Goal: Leave review/rating: Share an evaluation or opinion about a product, service, or content

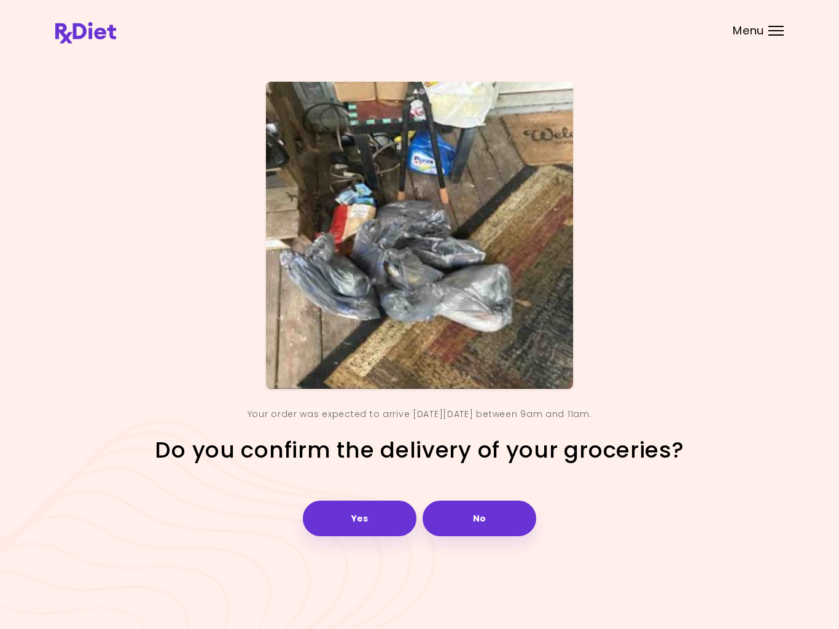
click at [353, 518] on button "Yes" at bounding box center [360, 519] width 114 height 36
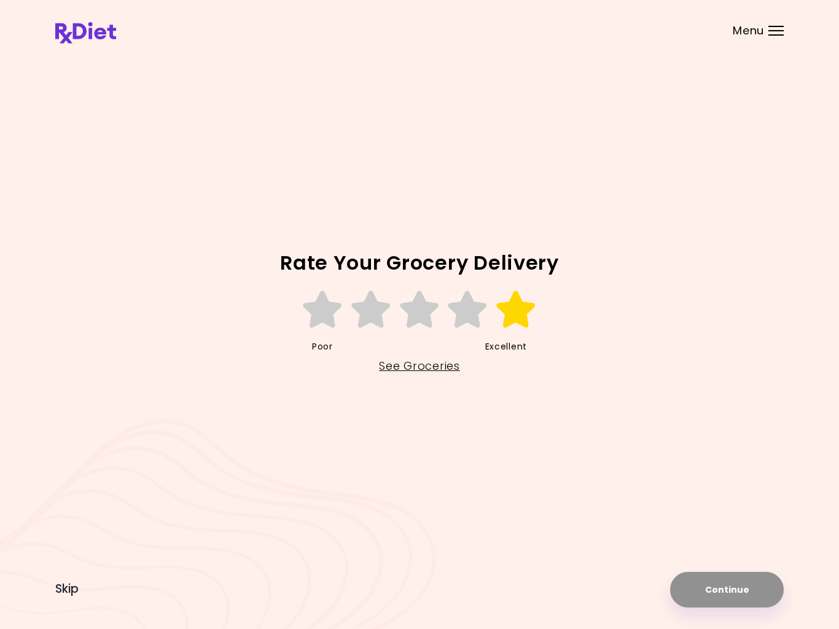
click at [517, 311] on icon at bounding box center [516, 309] width 42 height 37
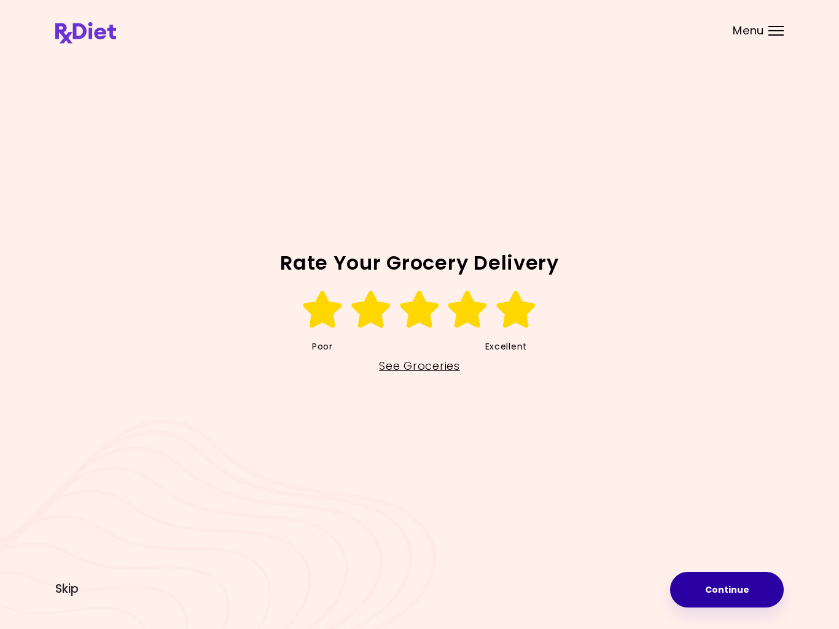
click at [718, 586] on button "Continue" at bounding box center [727, 590] width 114 height 36
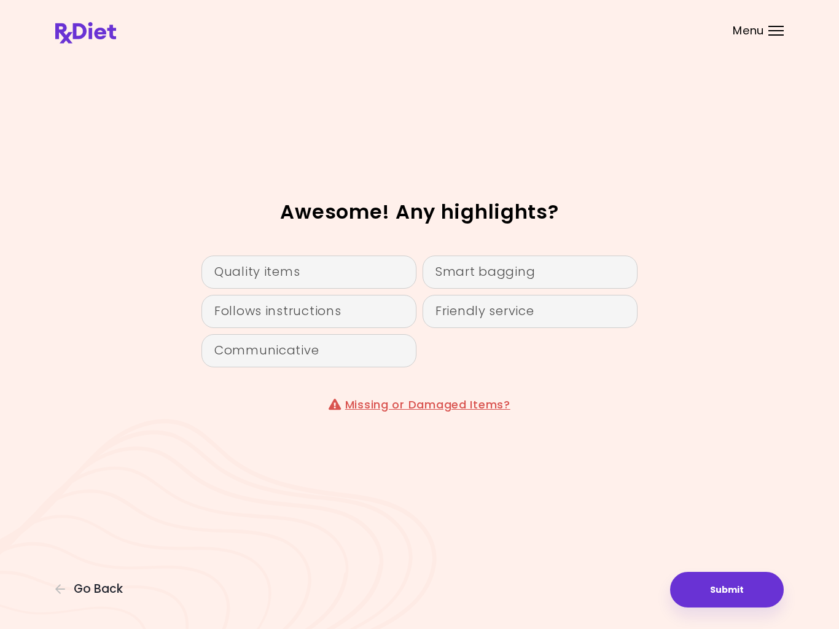
click at [235, 280] on div "Quality items" at bounding box center [309, 272] width 215 height 33
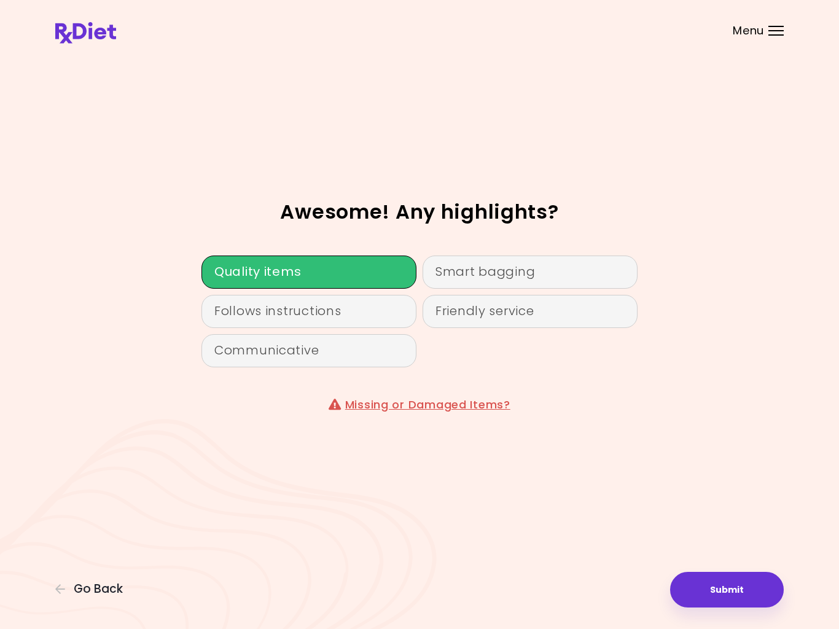
click at [709, 602] on button "Submit" at bounding box center [727, 590] width 114 height 36
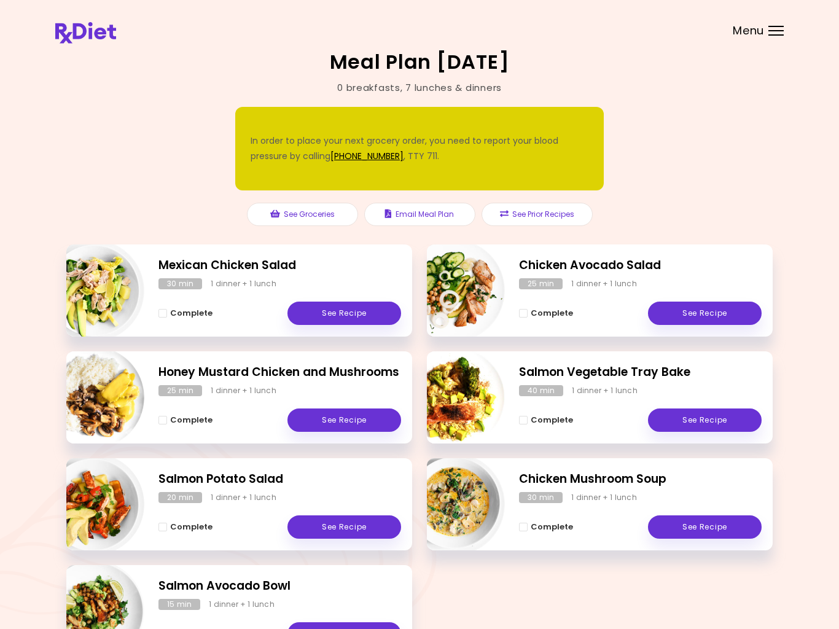
click at [684, 527] on link "See Recipe" at bounding box center [705, 527] width 114 height 23
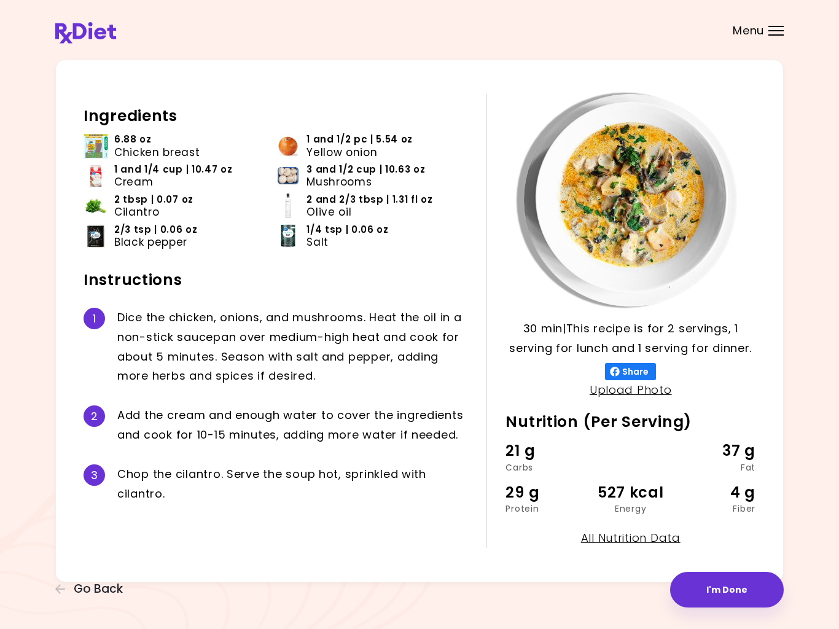
scroll to position [33, 0]
